Goal: Find specific page/section: Find specific page/section

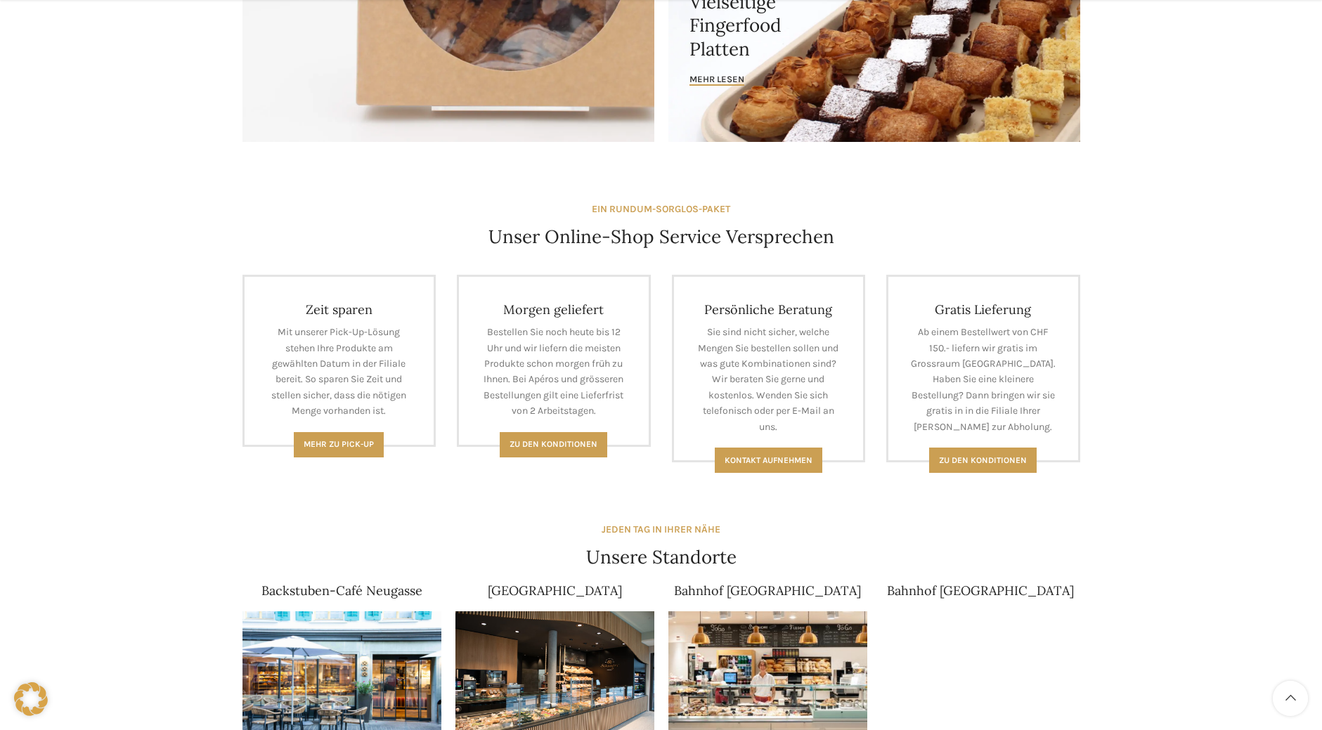
scroll to position [562, 0]
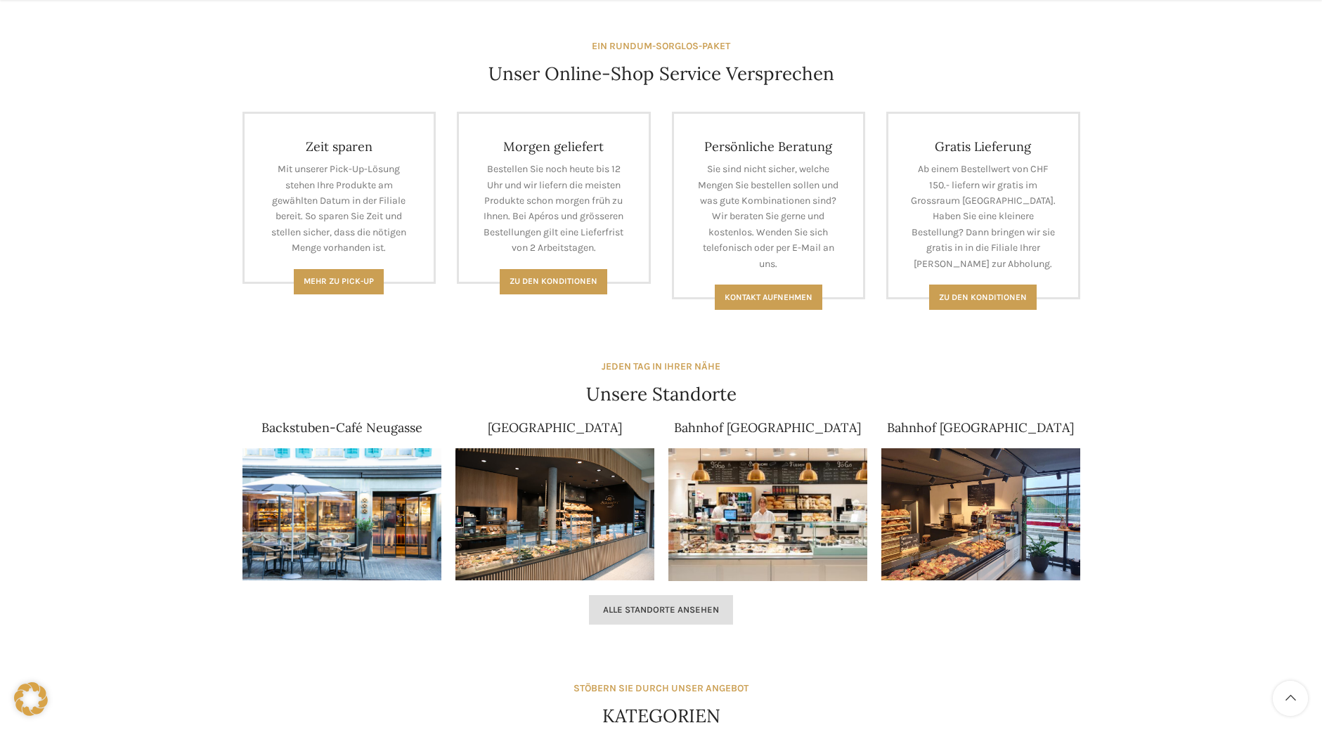
click at [676, 618] on link "Alle Standorte ansehen" at bounding box center [661, 610] width 144 height 30
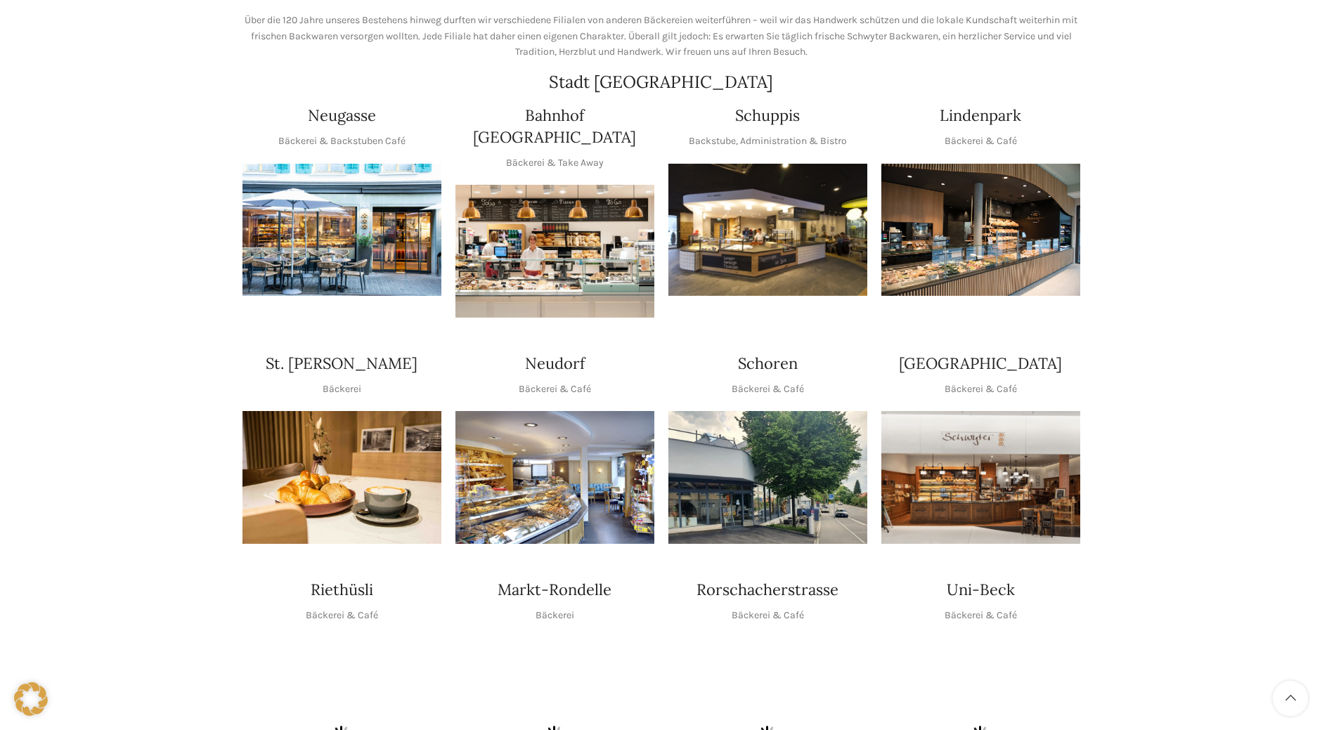
scroll to position [281, 0]
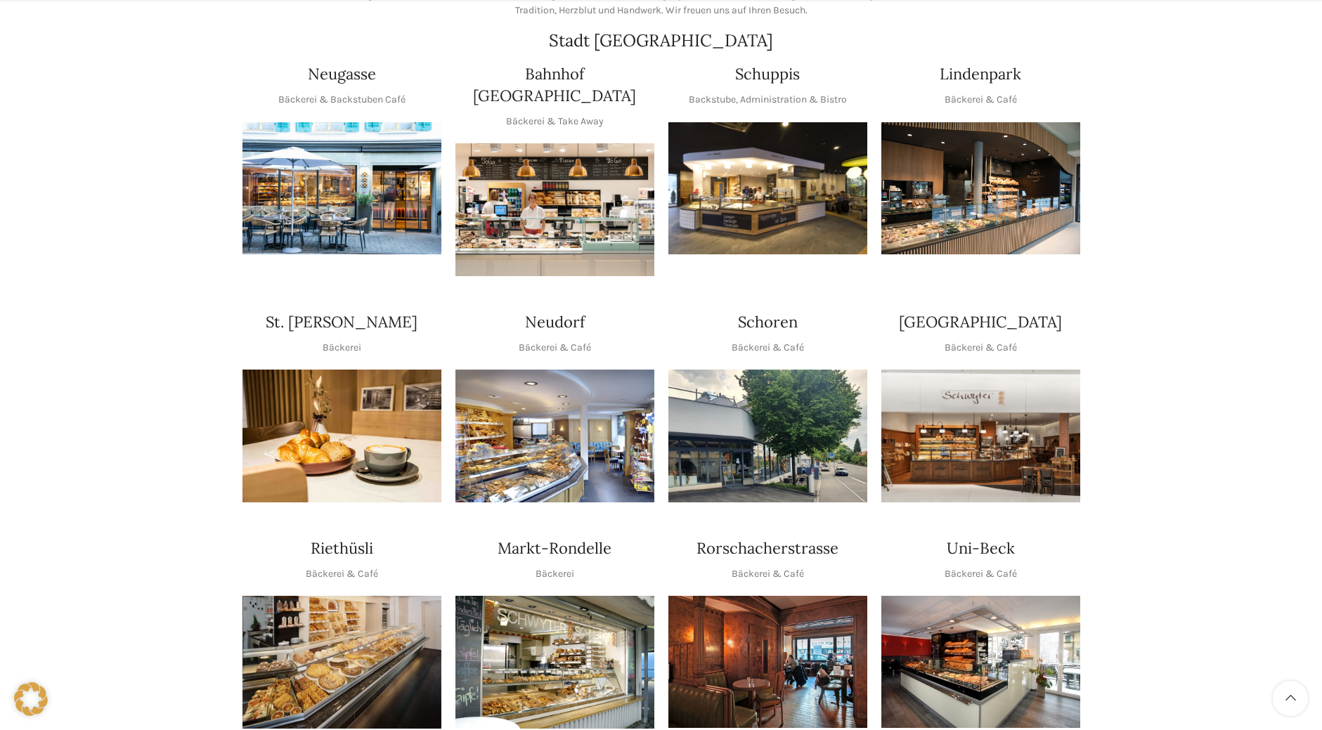
click at [559, 420] on img "1 / 1" at bounding box center [554, 436] width 199 height 133
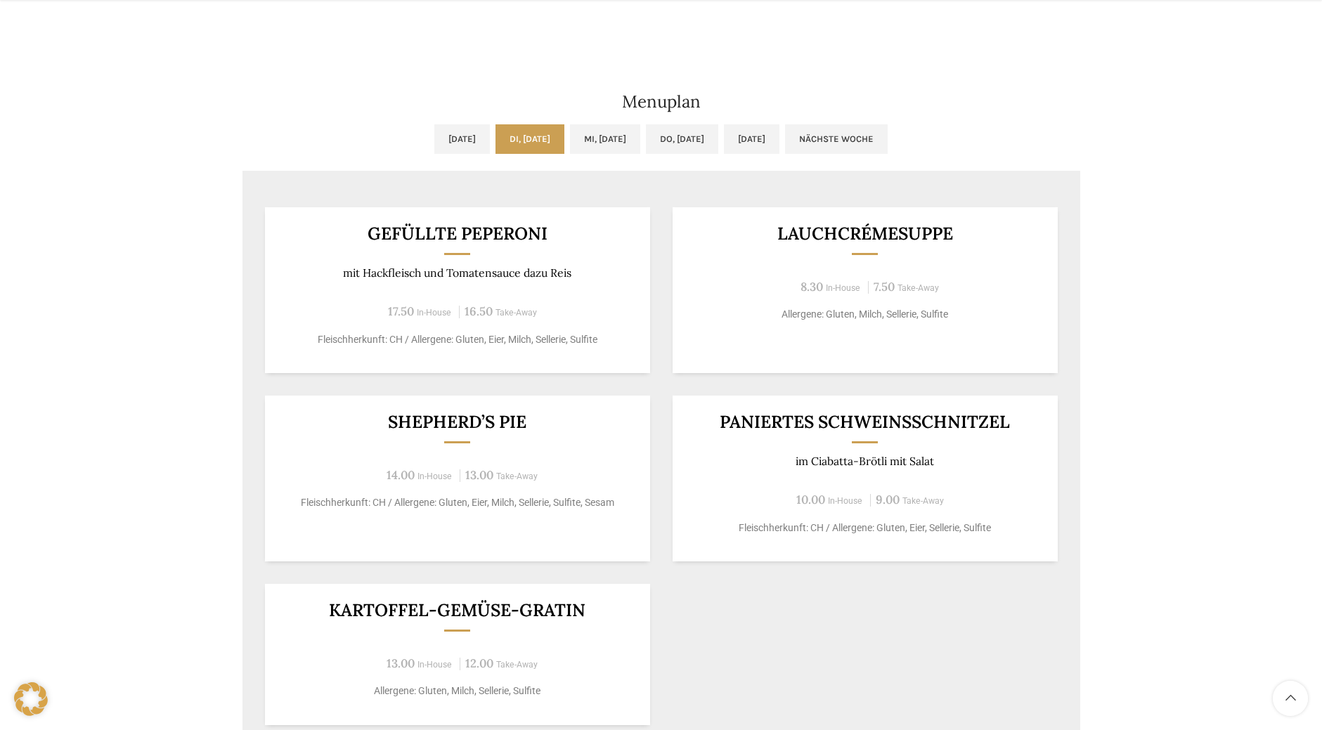
scroll to position [703, 0]
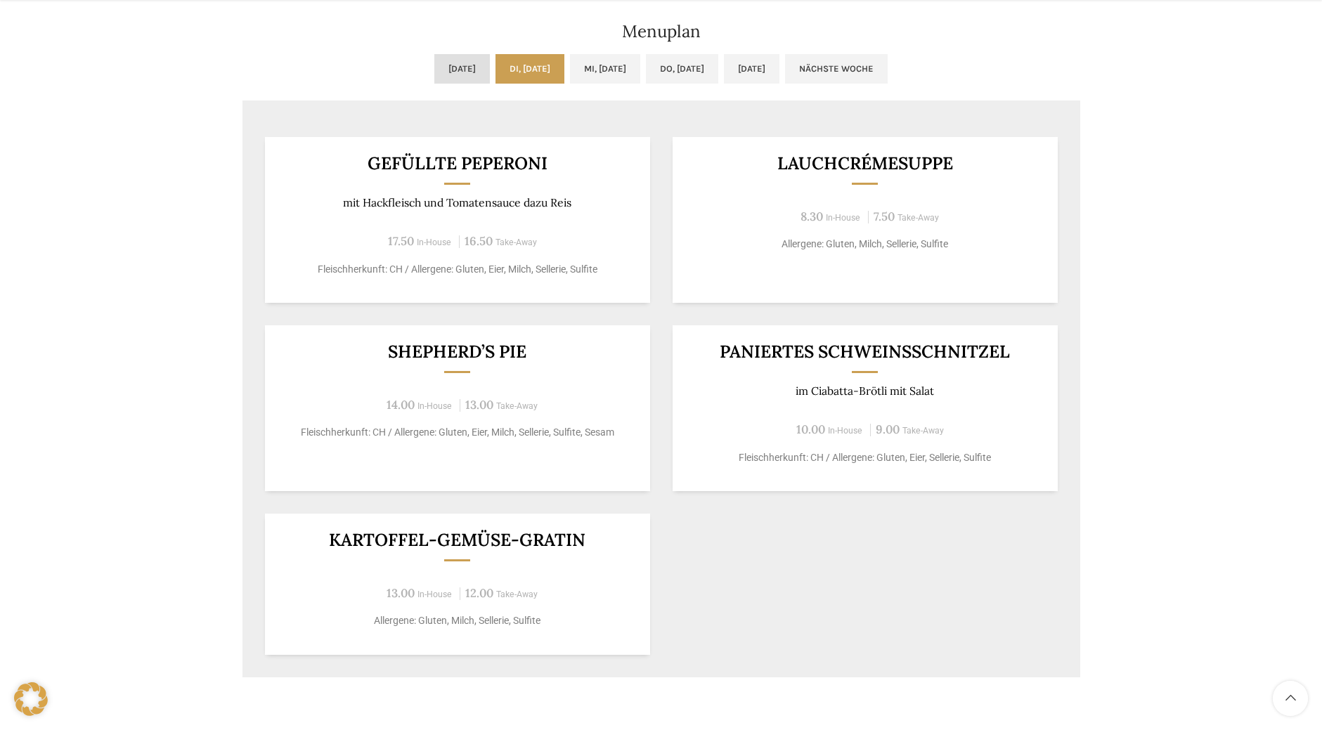
click at [434, 62] on link "Mo, 22.09.2025" at bounding box center [462, 69] width 56 height 30
click at [500, 62] on link "Di, 23.09.2025" at bounding box center [530, 69] width 69 height 30
click at [582, 67] on link "Mi, 24.09.2025" at bounding box center [605, 69] width 70 height 30
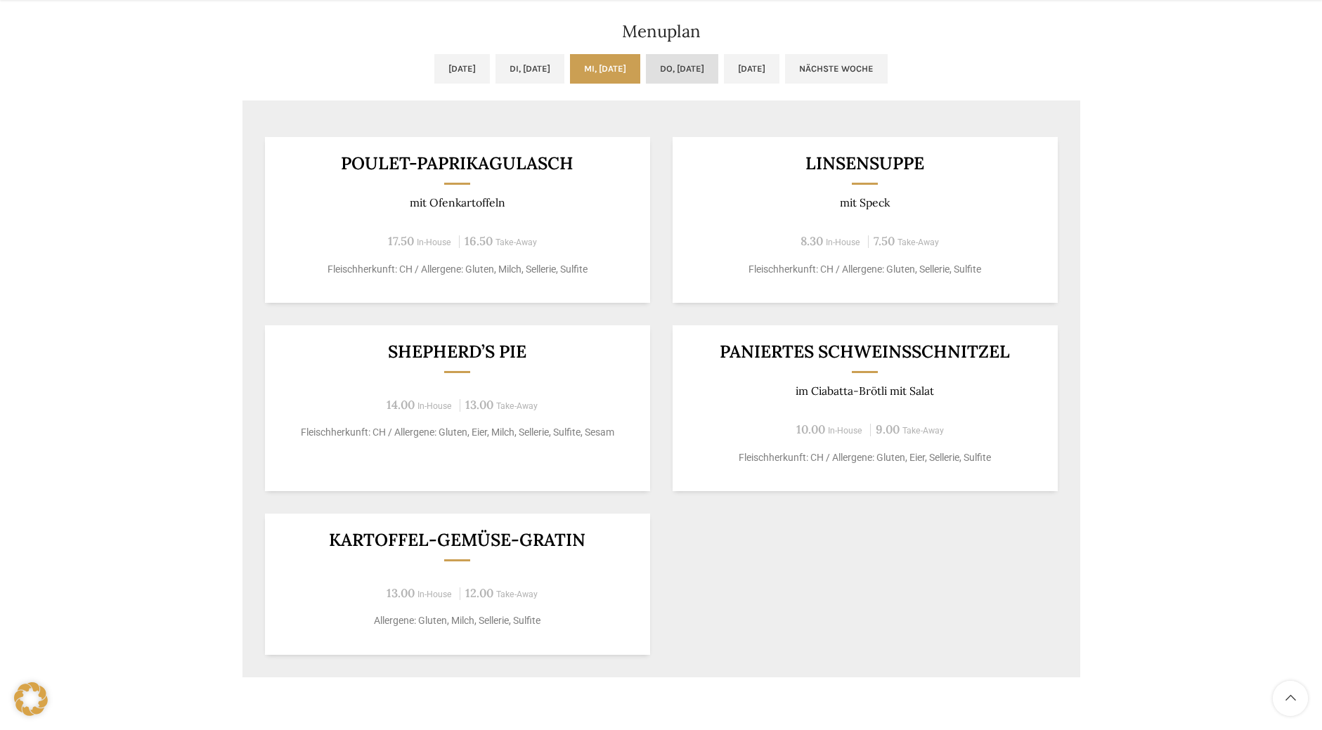
click at [709, 58] on link "Do, 25.09.2025" at bounding box center [682, 69] width 72 height 30
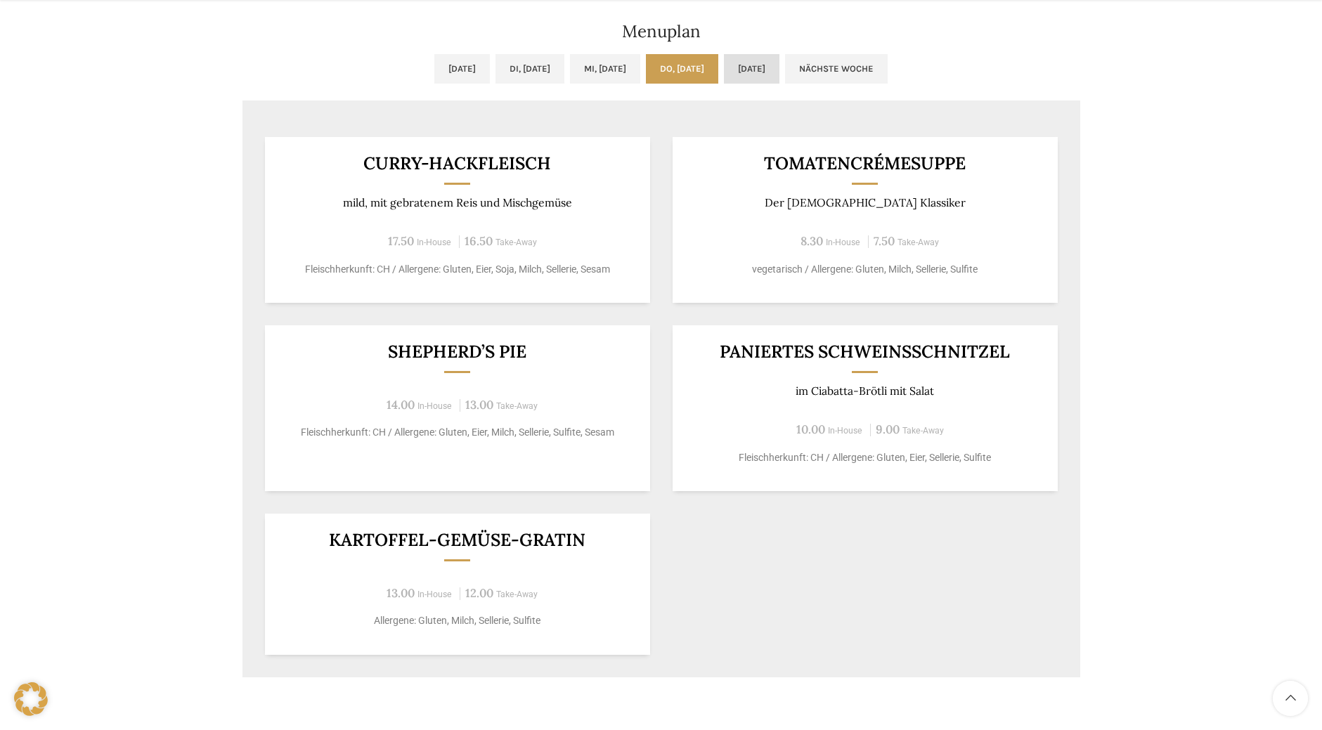
click at [779, 69] on link "Fr, 26.09.2025" at bounding box center [752, 69] width 56 height 30
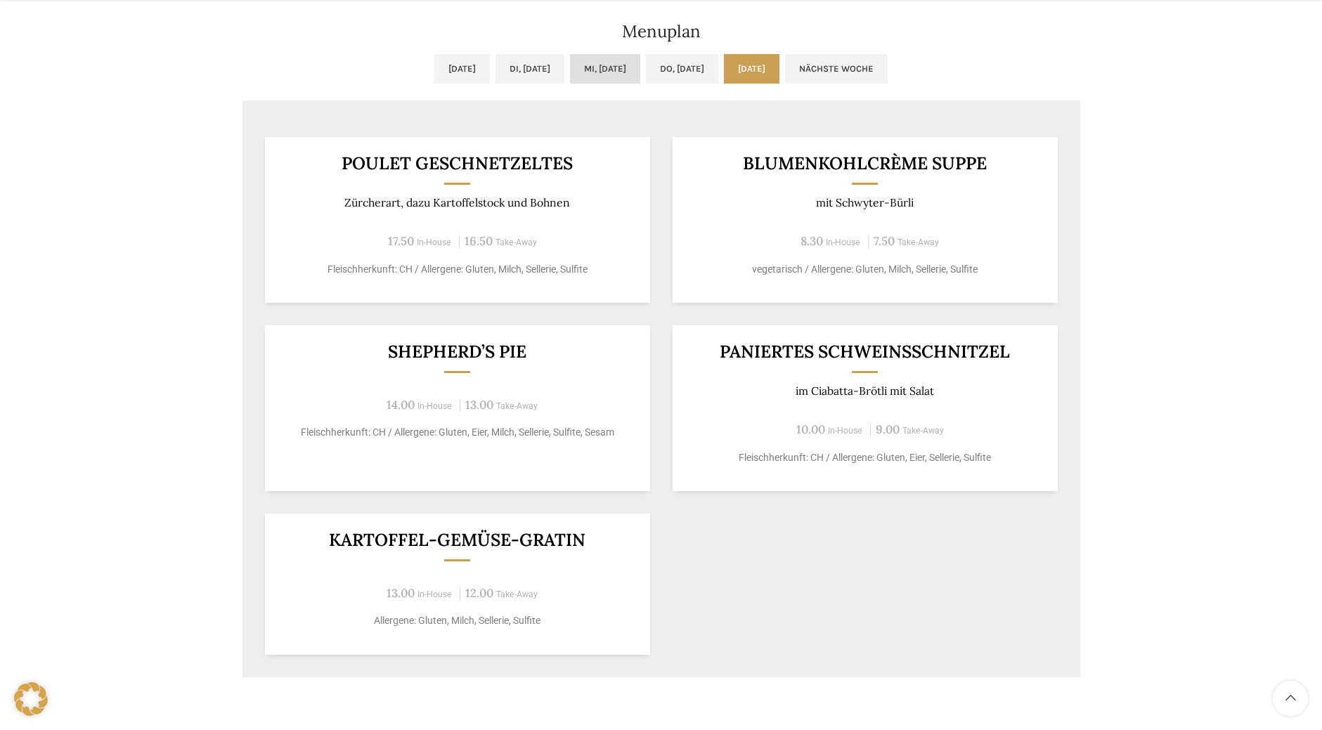
click at [600, 76] on link "Mi, 24.09.2025" at bounding box center [605, 69] width 70 height 30
